Goal: Check status: Check status

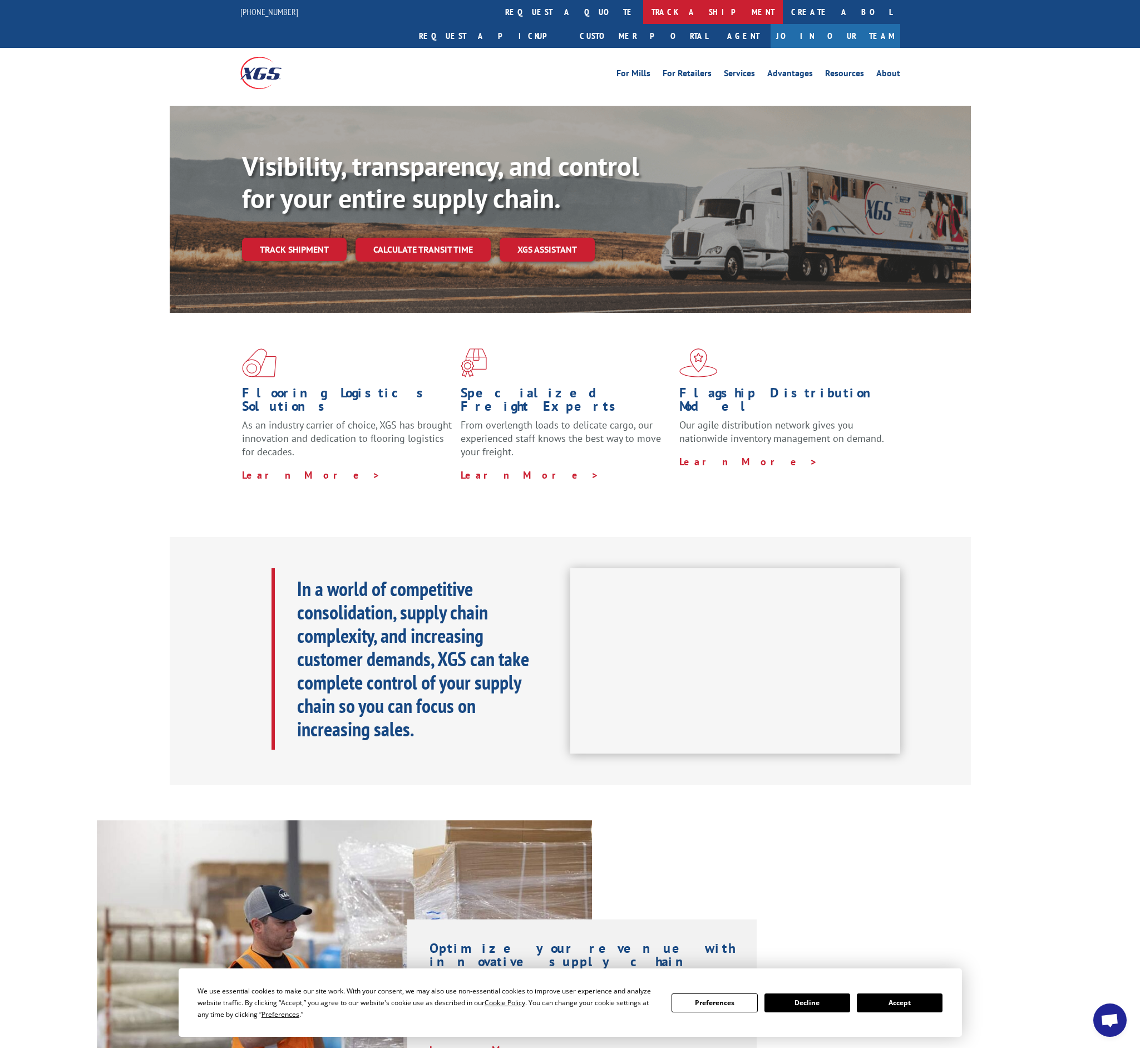
click at [643, 16] on link "track a shipment" at bounding box center [713, 12] width 140 height 24
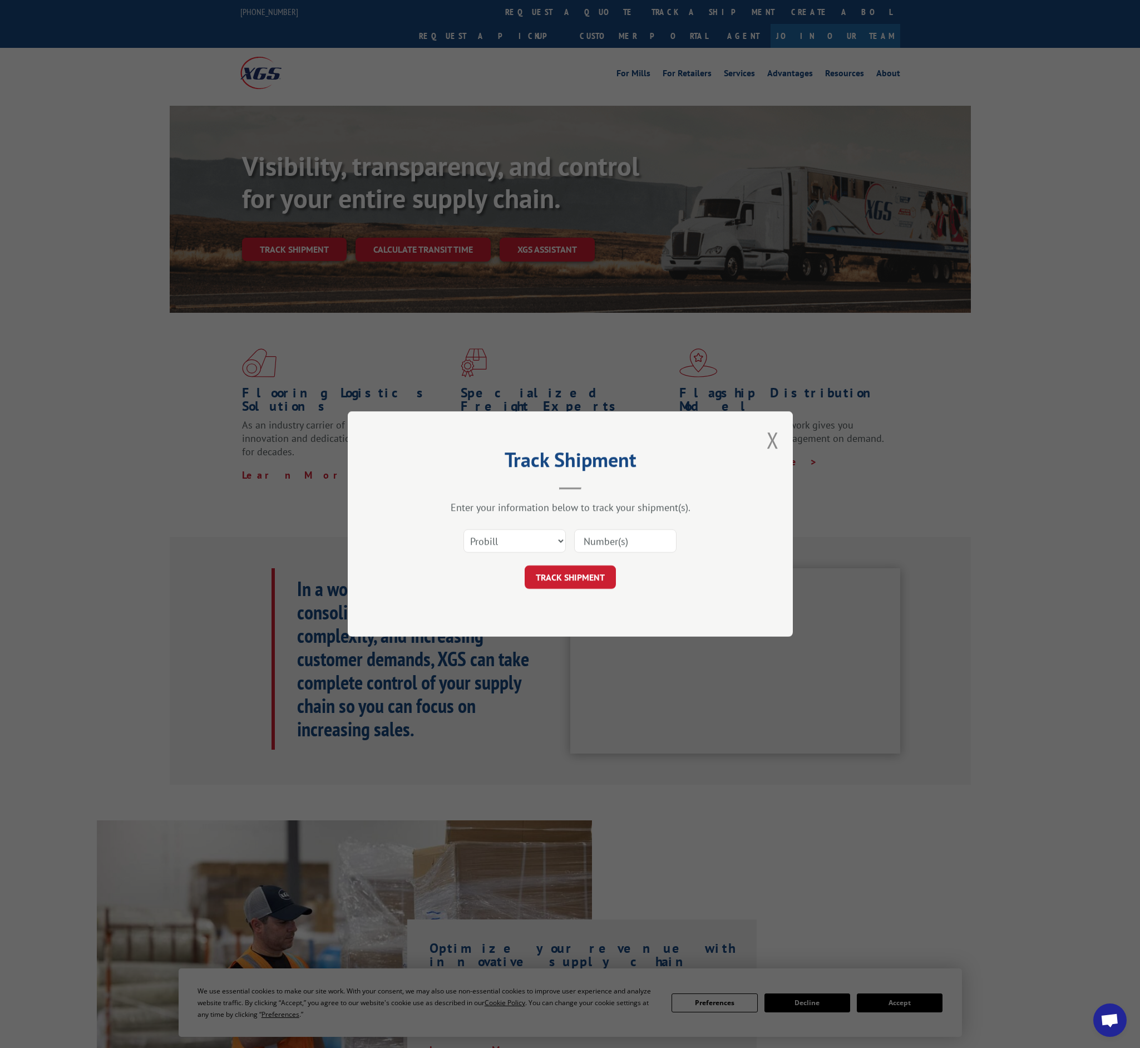
click at [632, 543] on input at bounding box center [625, 540] width 102 height 23
paste input "YAS11"
type input "Y"
type input "17402891"
click at [593, 581] on button "TRACK SHIPMENT" at bounding box center [570, 576] width 91 height 23
